Goal: Find specific fact: Find specific fact

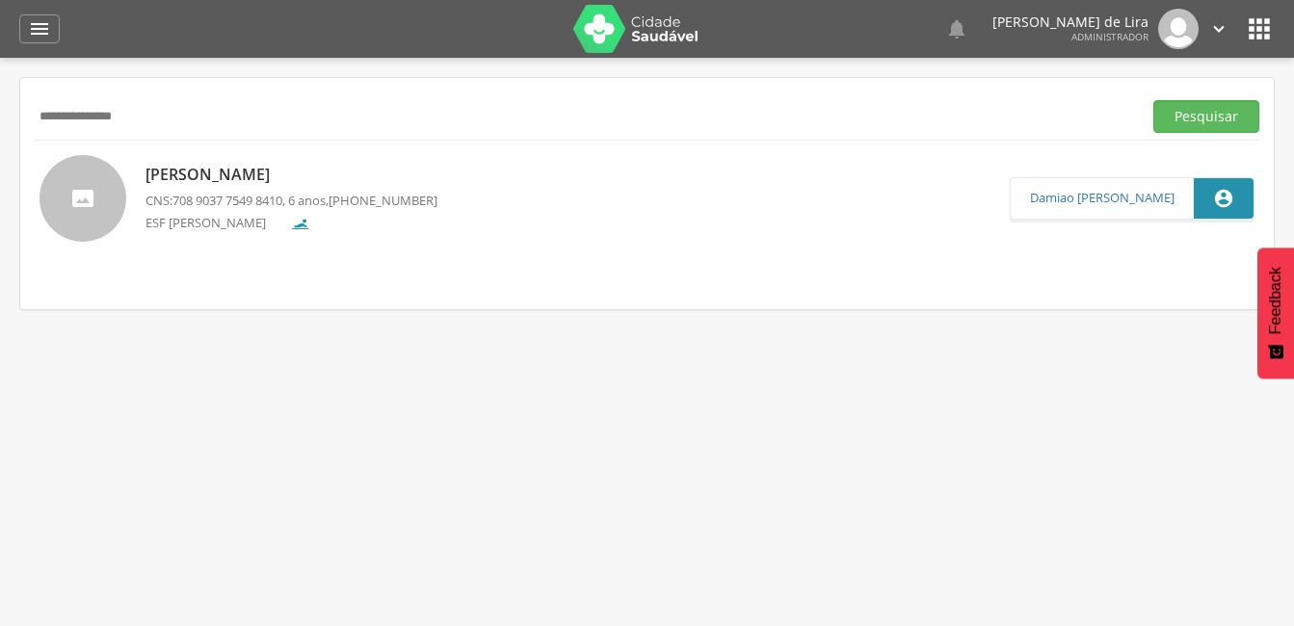
click at [153, 106] on input "**********" at bounding box center [585, 116] width 1100 height 33
type input "*"
type input "**********"
click at [1158, 108] on button "Pesquisar" at bounding box center [1207, 116] width 106 height 33
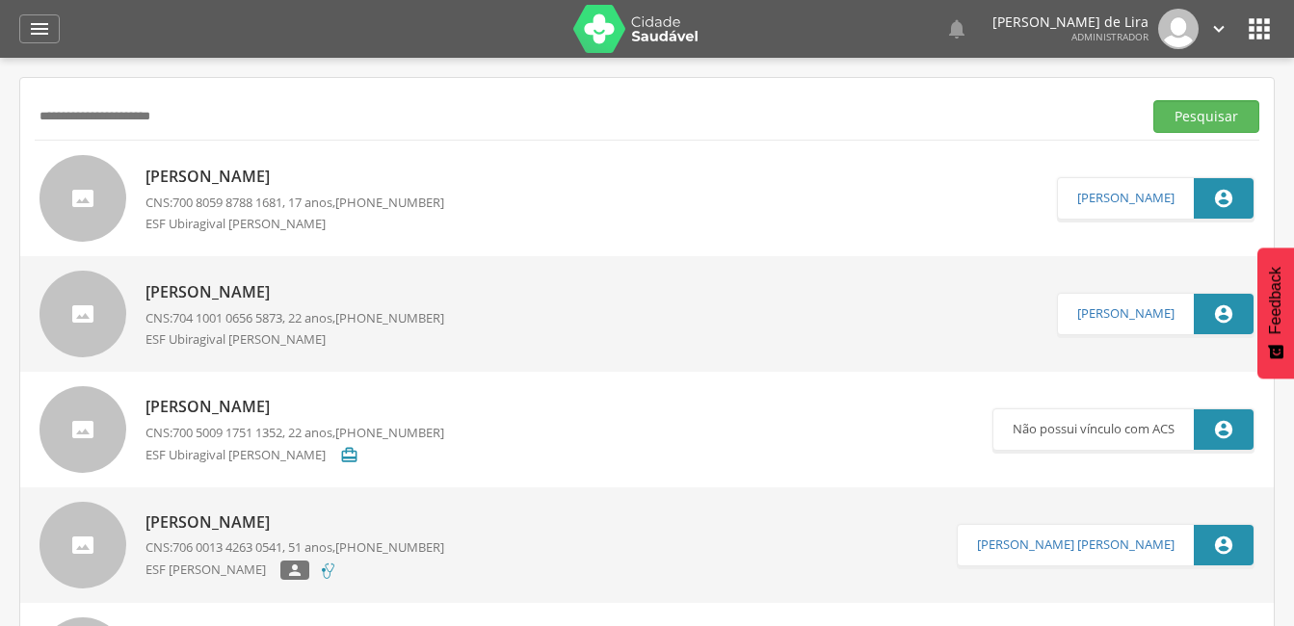
click at [189, 170] on p "[PERSON_NAME]" at bounding box center [295, 177] width 299 height 22
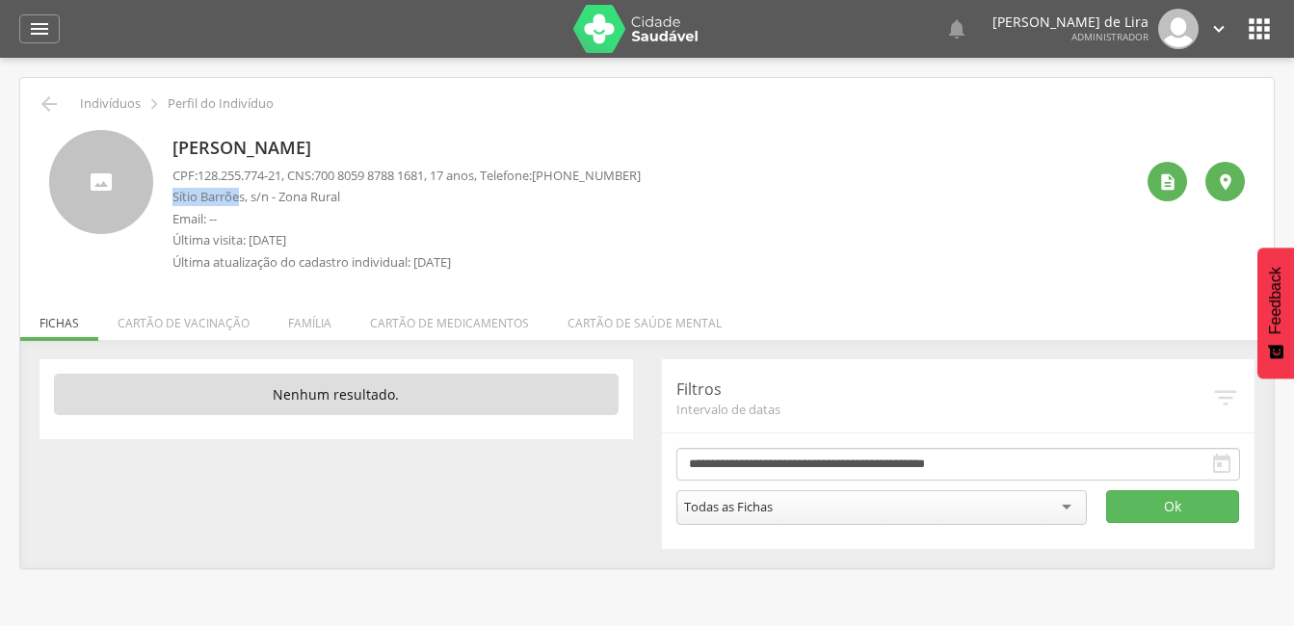
drag, startPoint x: 244, startPoint y: 197, endPoint x: 171, endPoint y: 195, distance: 73.3
click at [171, 195] on div "[PERSON_NAME] CPF: 128.255.774-21 , CNS: [PHONE_NUMBER] , 17 anos, Telefone: [P…" at bounding box center [647, 205] width 1196 height 151
drag, startPoint x: 171, startPoint y: 195, endPoint x: 245, endPoint y: 198, distance: 74.3
click at [252, 198] on p "Sítio Barrões, s/n - Zona Rural" at bounding box center [407, 197] width 468 height 18
drag, startPoint x: 245, startPoint y: 198, endPoint x: 172, endPoint y: 194, distance: 73.3
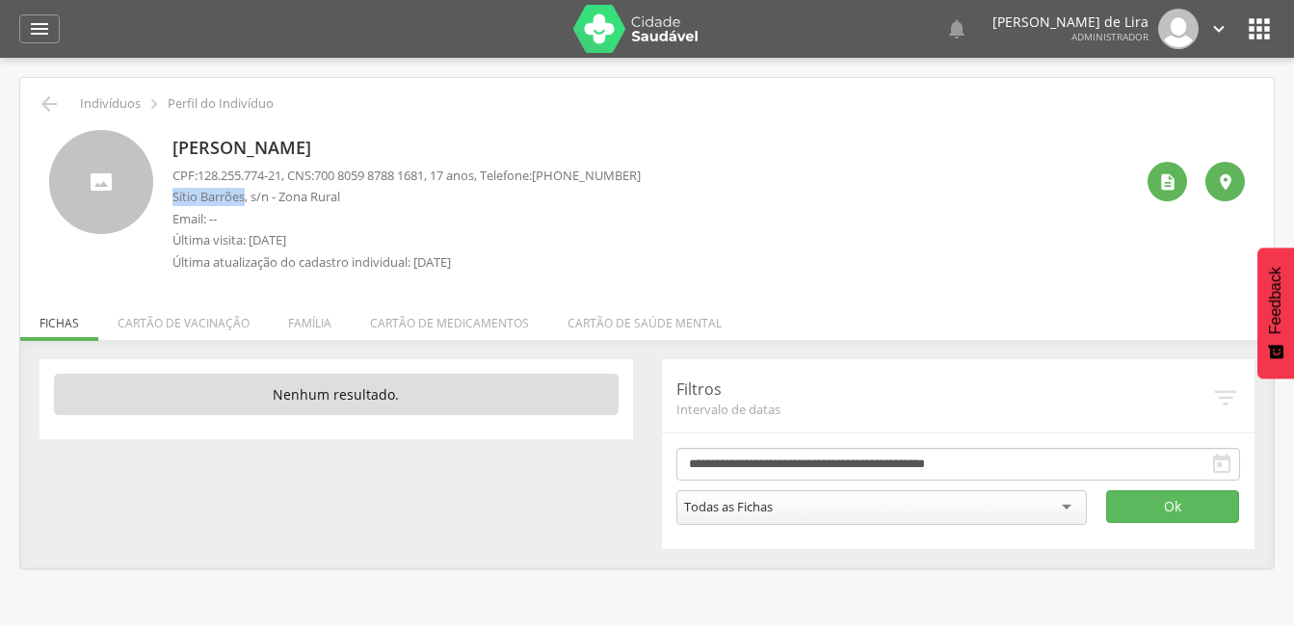
click at [172, 194] on div "[PERSON_NAME] CPF: 128.255.774-21 , CNS: [PHONE_NUMBER] , 17 anos, Telefone: [P…" at bounding box center [647, 205] width 1196 height 151
copy p "Sítio Barrões"
